Goal: Information Seeking & Learning: Learn about a topic

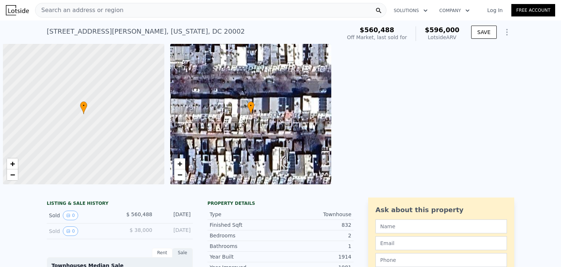
scroll to position [0, 3]
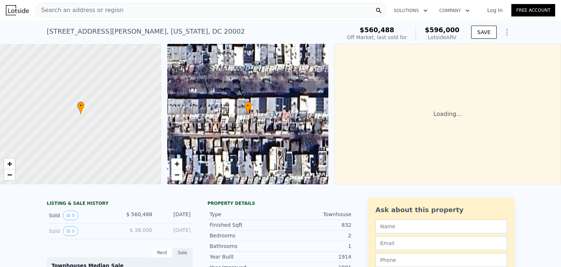
click at [119, 12] on div "Search an address or region" at bounding box center [210, 10] width 351 height 15
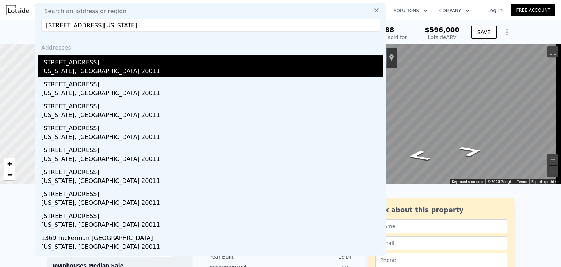
type input "[STREET_ADDRESS][US_STATE]"
click at [69, 64] on div "[STREET_ADDRESS]" at bounding box center [212, 61] width 342 height 12
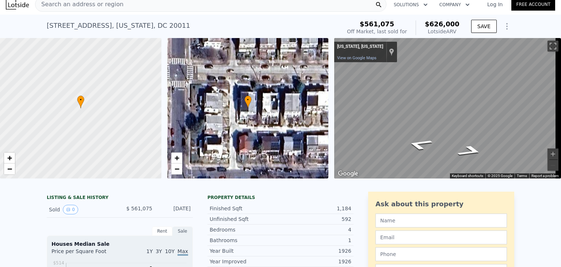
scroll to position [3, 0]
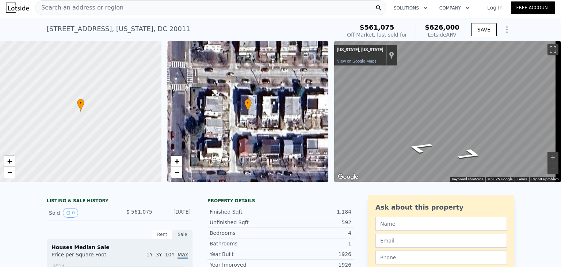
click at [95, 11] on span "Search an address or region" at bounding box center [79, 7] width 88 height 9
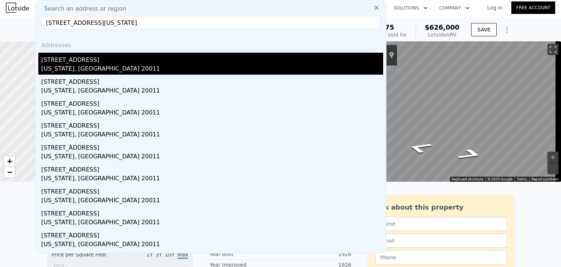
type input "[STREET_ADDRESS][US_STATE]"
click at [66, 62] on div "[STREET_ADDRESS]" at bounding box center [212, 59] width 342 height 12
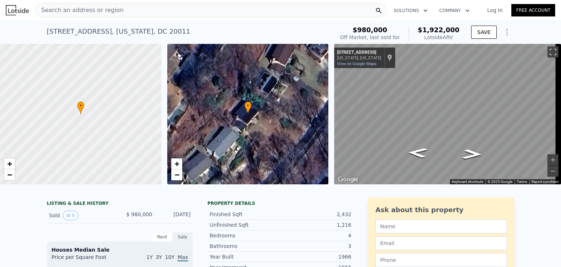
click at [103, 16] on div "Search an address or region" at bounding box center [79, 10] width 88 height 14
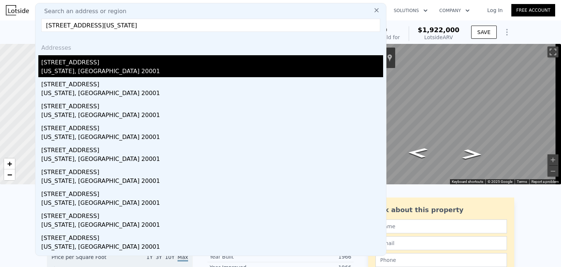
type input "[STREET_ADDRESS][US_STATE]"
click at [84, 63] on div "[STREET_ADDRESS]" at bounding box center [212, 61] width 342 height 12
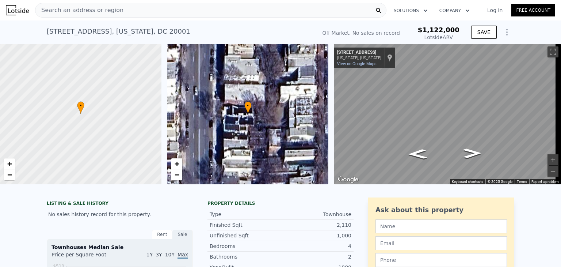
click at [88, 12] on span "Search an address or region" at bounding box center [79, 10] width 88 height 9
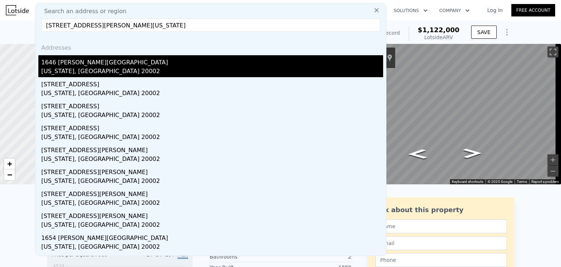
type input "[STREET_ADDRESS][PERSON_NAME][US_STATE]"
click at [86, 63] on div "1646 [PERSON_NAME][GEOGRAPHIC_DATA]" at bounding box center [212, 61] width 342 height 12
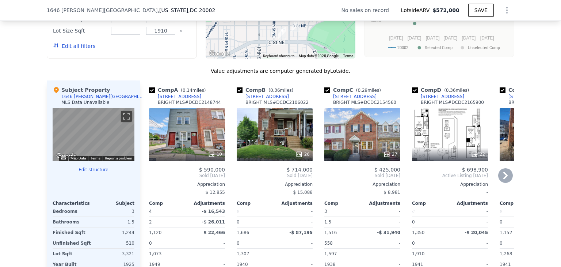
click at [185, 145] on div "10" at bounding box center [187, 134] width 76 height 53
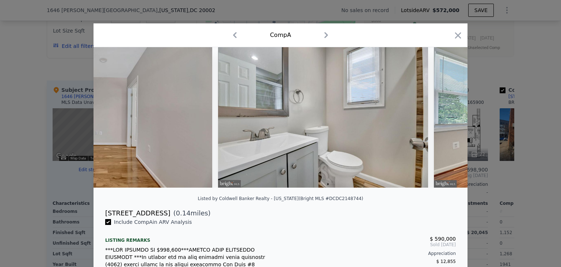
scroll to position [0, 991]
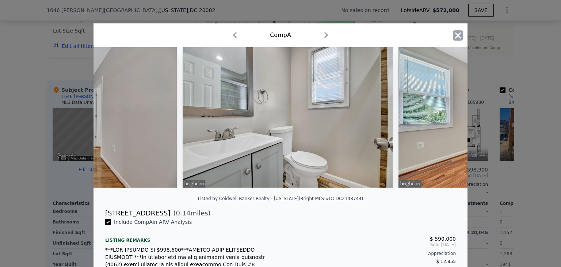
click at [453, 37] on icon "button" at bounding box center [458, 35] width 10 height 10
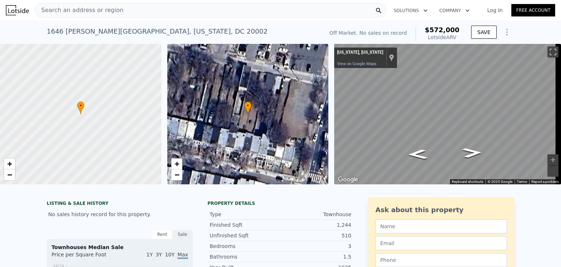
click at [87, 11] on span "Search an address or region" at bounding box center [79, 10] width 88 height 9
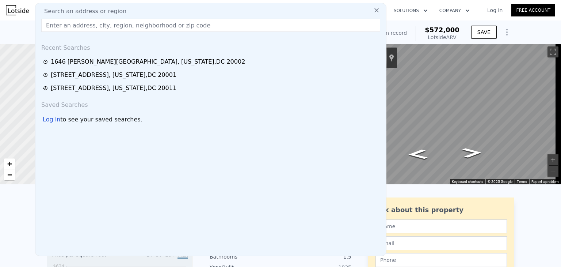
click at [110, 27] on input "text" at bounding box center [210, 25] width 339 height 13
paste input "[STREET_ADDRESS][PERSON_NAME][US_STATE]"
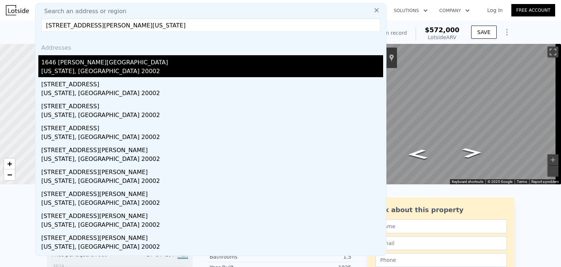
type input "[STREET_ADDRESS][PERSON_NAME][US_STATE]"
click at [98, 67] on div "[US_STATE], [GEOGRAPHIC_DATA] 20002" at bounding box center [212, 72] width 342 height 10
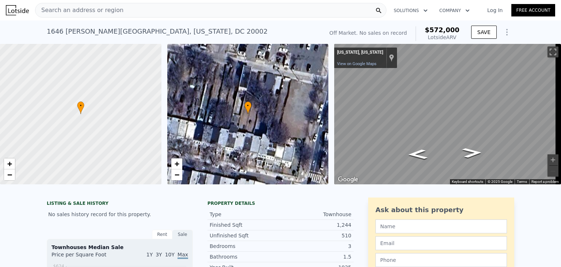
click at [76, 13] on span "Search an address or region" at bounding box center [79, 10] width 88 height 9
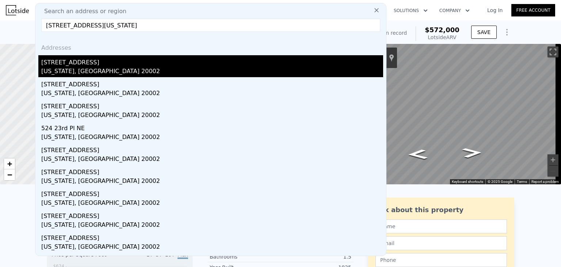
type input "[STREET_ADDRESS][US_STATE]"
click at [100, 64] on div "[STREET_ADDRESS]" at bounding box center [212, 61] width 342 height 12
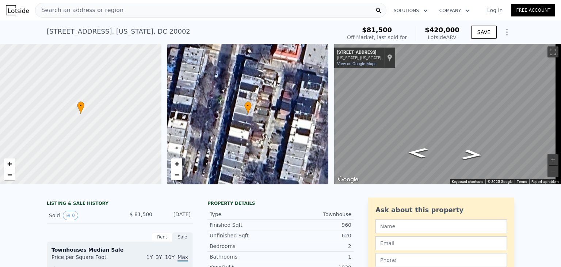
click at [71, 12] on span "Search an address or region" at bounding box center [79, 10] width 88 height 9
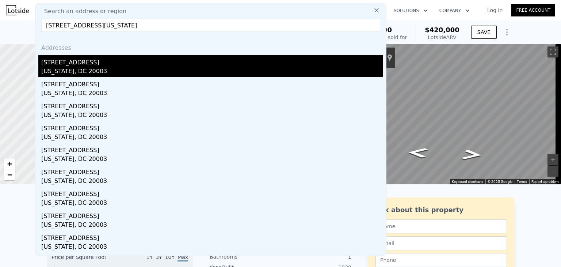
type input "[STREET_ADDRESS][US_STATE]"
click at [68, 67] on div "[US_STATE], DC 20003" at bounding box center [212, 72] width 342 height 10
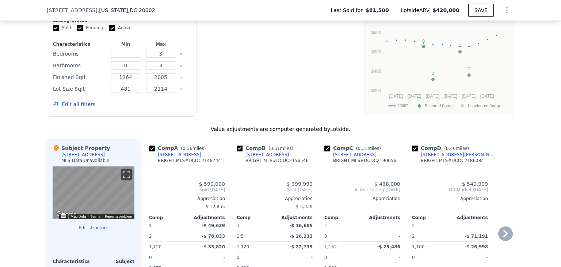
type input "$ 420,000"
type input "5"
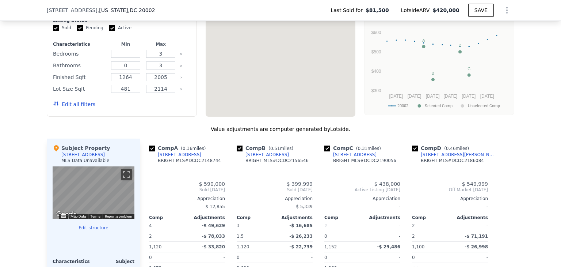
type input "4"
type input "2"
type input "1100"
type input "1152"
type input "2020"
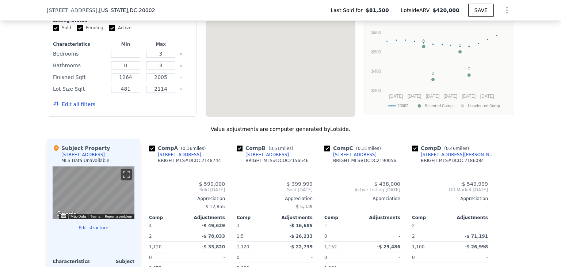
type input "$ 304,018"
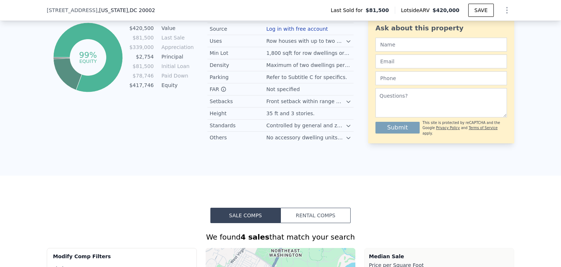
scroll to position [378, 0]
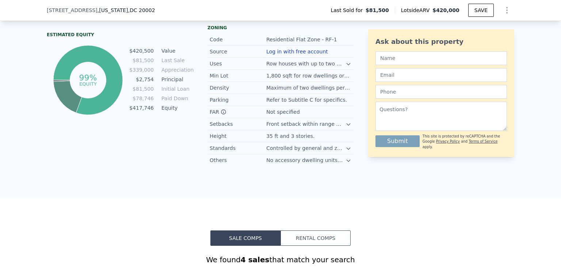
type input "3"
type input "1264"
type input "2005"
type input "481"
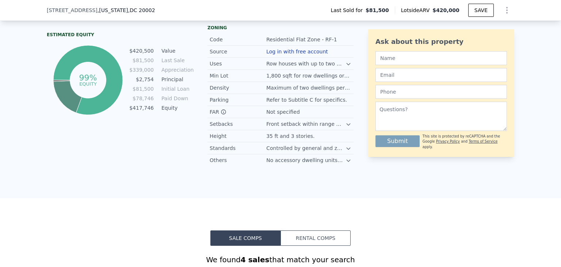
type input "2114"
type input "$ 1,080,000"
type input "8"
type input "$ 30,002"
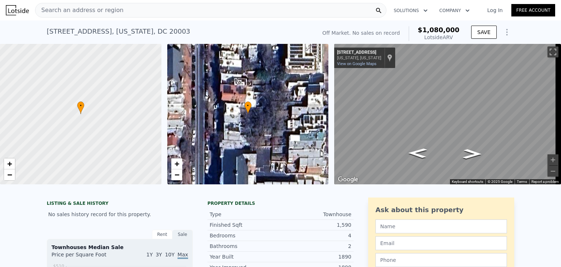
click at [110, 13] on span "Search an address or region" at bounding box center [79, 10] width 88 height 9
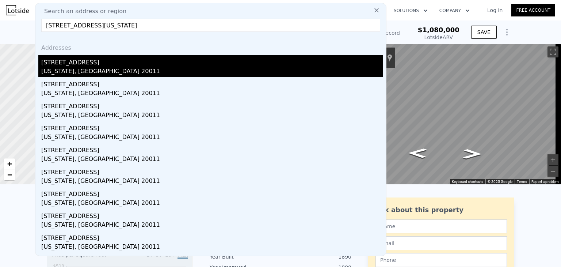
type input "[STREET_ADDRESS][US_STATE]"
click at [129, 59] on div "[STREET_ADDRESS]" at bounding box center [212, 61] width 342 height 12
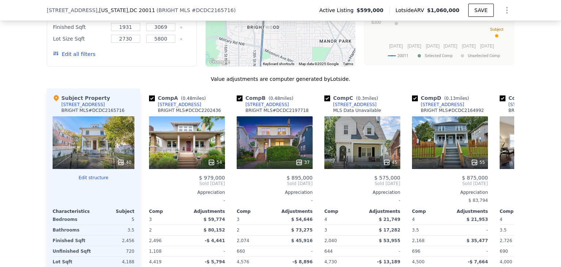
scroll to position [819, 0]
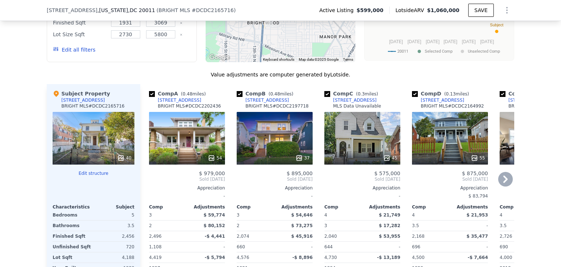
click at [201, 146] on div "54" at bounding box center [187, 138] width 76 height 53
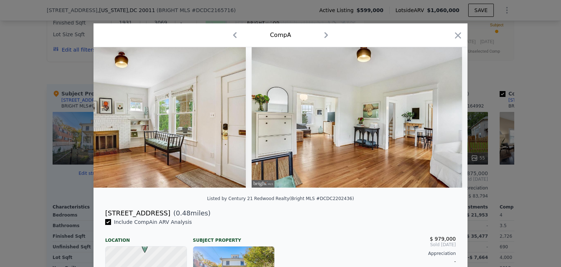
scroll to position [0, 1146]
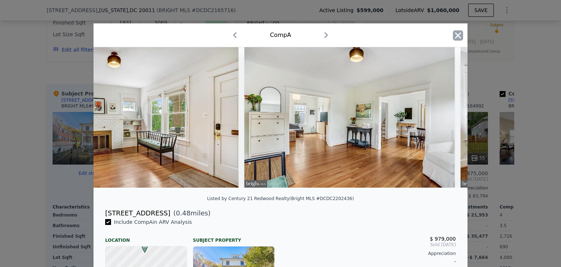
click at [455, 33] on icon "button" at bounding box center [458, 35] width 10 height 10
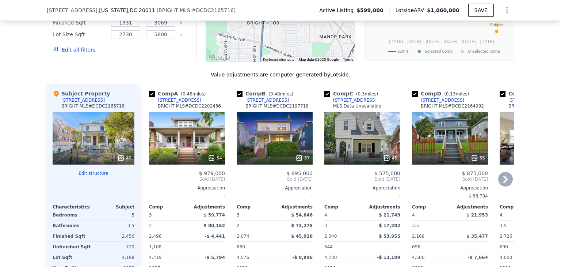
click at [274, 141] on div "37" at bounding box center [275, 138] width 76 height 53
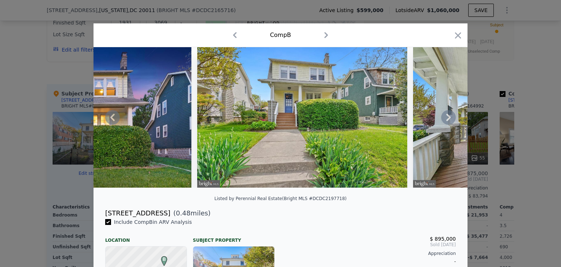
scroll to position [0, 114]
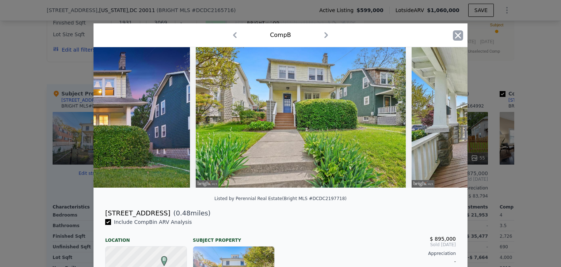
click at [456, 37] on icon "button" at bounding box center [458, 35] width 6 height 6
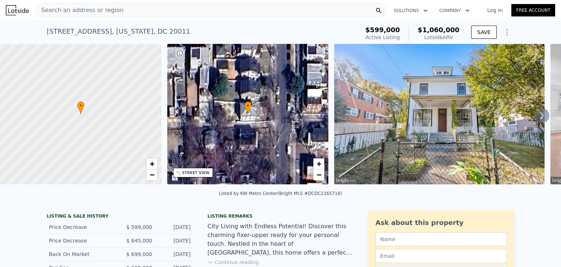
click at [57, 8] on span "Search an address or region" at bounding box center [79, 10] width 88 height 9
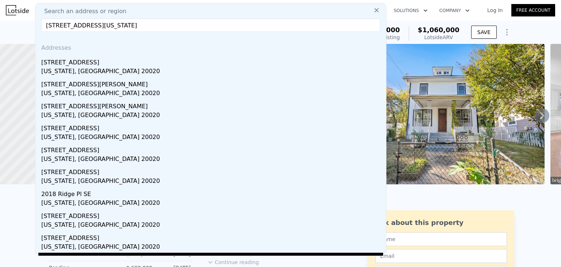
type input "[STREET_ADDRESS][US_STATE]"
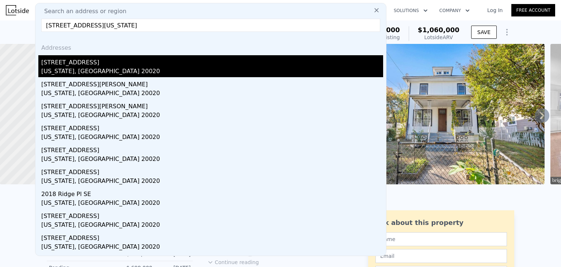
click at [114, 68] on div "[US_STATE], [GEOGRAPHIC_DATA] 20020" at bounding box center [212, 72] width 342 height 10
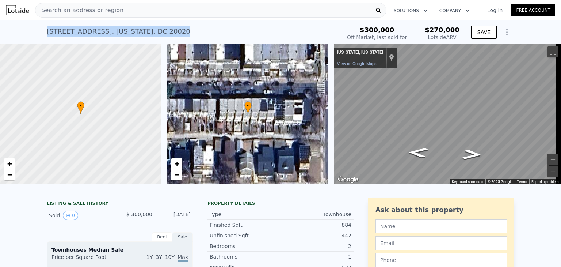
drag, startPoint x: 165, startPoint y: 32, endPoint x: 45, endPoint y: 24, distance: 119.7
click at [47, 24] on div "[STREET_ADDRESS][US_STATE] Sold [DATE] for $300k (~ARV $270k )" at bounding box center [192, 33] width 291 height 20
copy div "[STREET_ADDRESS][US_STATE]"
